Goal: Information Seeking & Learning: Find specific fact

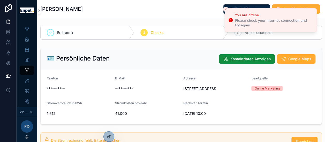
scroll to position [179, 0]
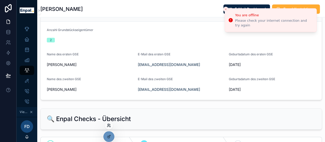
click at [107, 124] on icon at bounding box center [109, 125] width 4 height 4
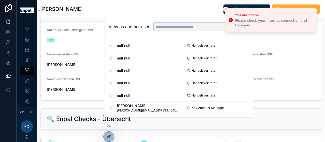
click at [182, 29] on input "text" at bounding box center [200, 26] width 95 height 8
type input "********"
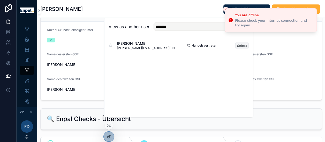
click at [239, 49] on button "Select" at bounding box center [241, 45] width 13 height 7
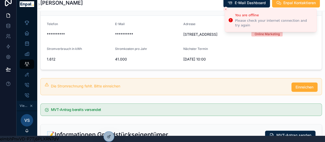
scroll to position [32, 0]
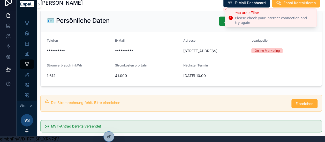
click at [225, 9] on icon "Close toast" at bounding box center [225, 9] width 3 height 3
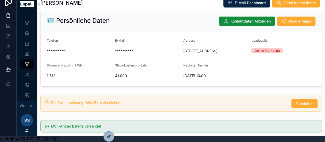
scroll to position [0, 0]
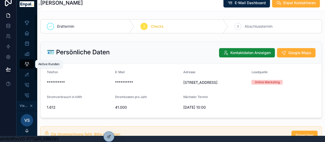
click at [25, 61] on icon "scrollable content" at bounding box center [26, 63] width 5 height 5
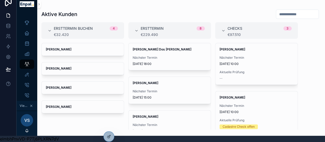
click at [286, 11] on input "scrollable content" at bounding box center [297, 14] width 42 height 7
type input "*****"
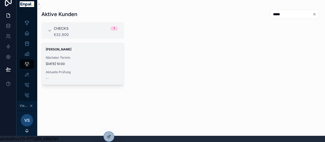
click at [110, 56] on span "Nächster Termin" at bounding box center [83, 58] width 74 height 4
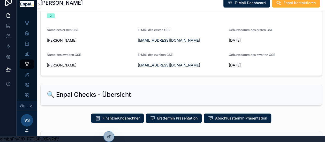
scroll to position [176, 0]
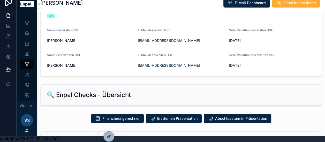
click at [236, 38] on span "12.3.1984" at bounding box center [271, 40] width 87 height 5
copy span "12.3.1984"
drag, startPoint x: 137, startPoint y: 63, endPoint x: 176, endPoint y: 59, distance: 39.4
click at [176, 59] on form "Anzahl Grundstückseigentümer 2 Name des ersten GSE Jan Felix Petit E-Mail des e…" at bounding box center [181, 37] width 281 height 78
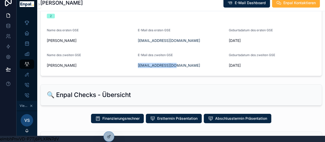
copy link "petitjanine@gmx.de"
drag, startPoint x: 248, startPoint y: 61, endPoint x: 227, endPoint y: 65, distance: 21.5
click at [227, 65] on form "Anzahl Grundstückseigentümer 2 Name des ersten GSE Jan Felix Petit E-Mail des e…" at bounding box center [181, 37] width 281 height 78
copy span "2.2.1990"
